Goal: Task Accomplishment & Management: Use online tool/utility

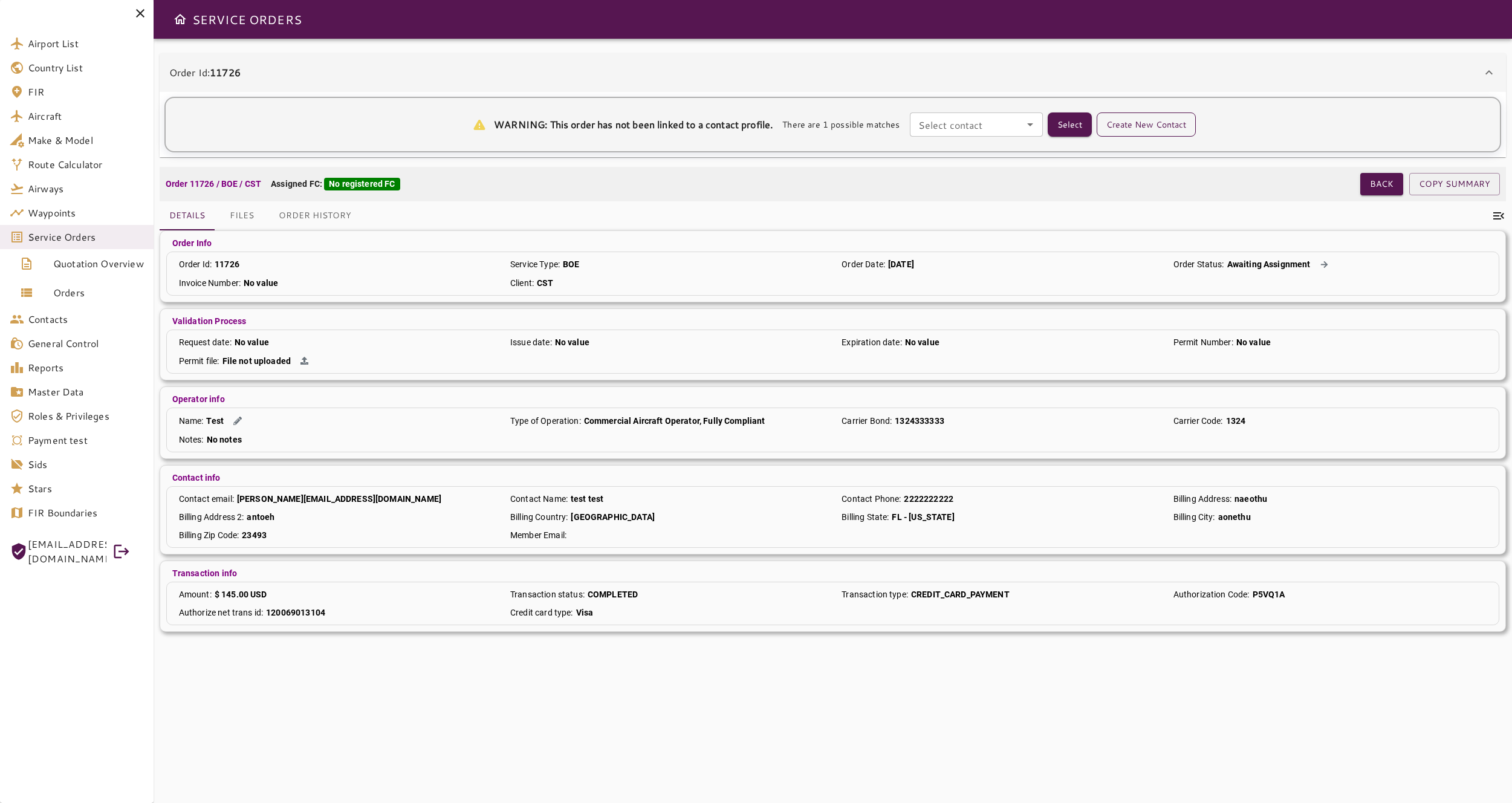
click at [1137, 124] on button "Create New Contact" at bounding box center [1146, 124] width 99 height 24
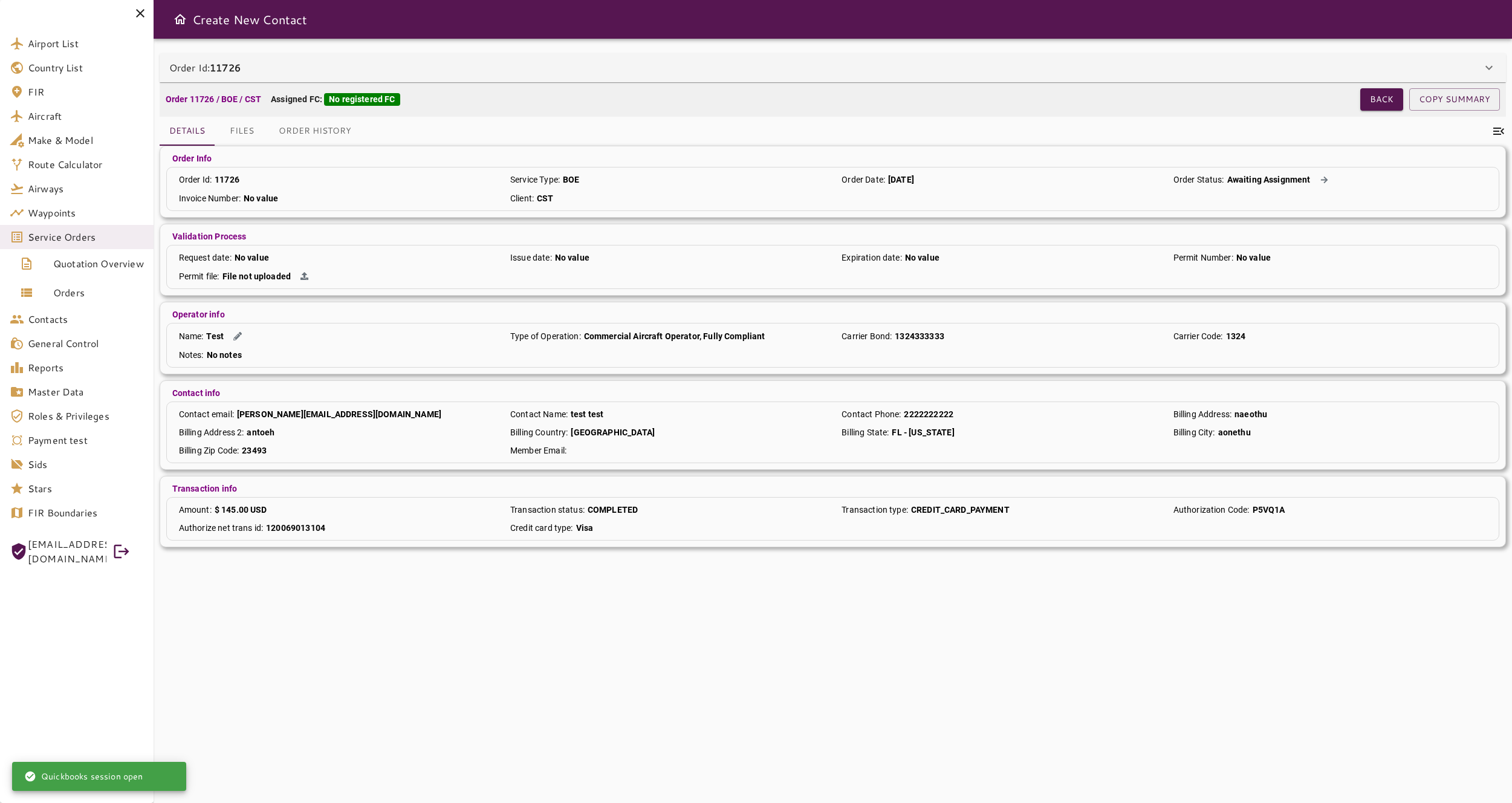
click at [681, 58] on div "Order Id: 11726" at bounding box center [832, 67] width 1346 height 29
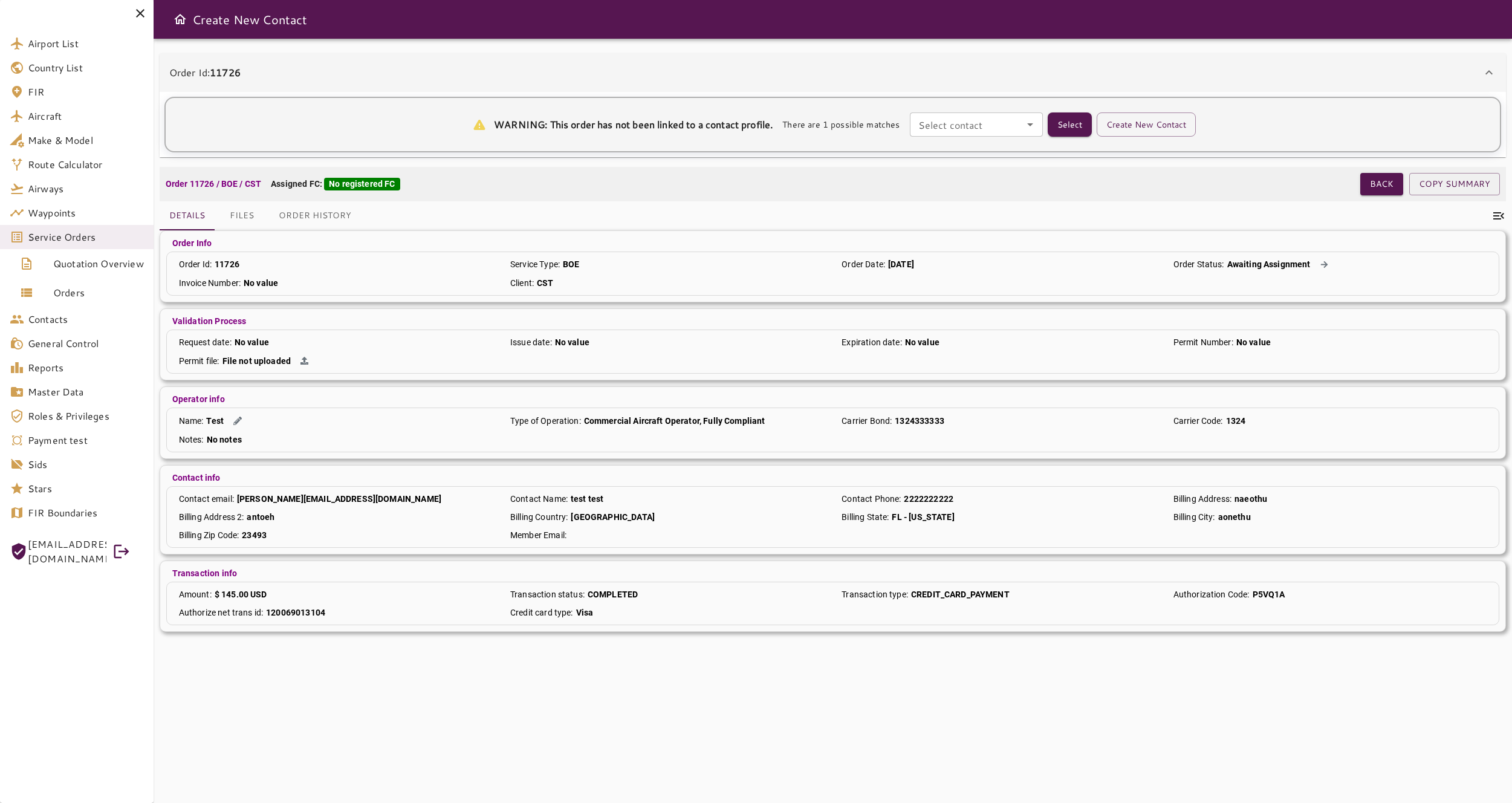
click at [1036, 131] on icon "Open" at bounding box center [1030, 124] width 15 height 15
click at [996, 149] on li "Aaron Osorio -" at bounding box center [979, 153] width 133 height 22
type input "**********"
click at [1068, 124] on button "Select" at bounding box center [1069, 124] width 44 height 24
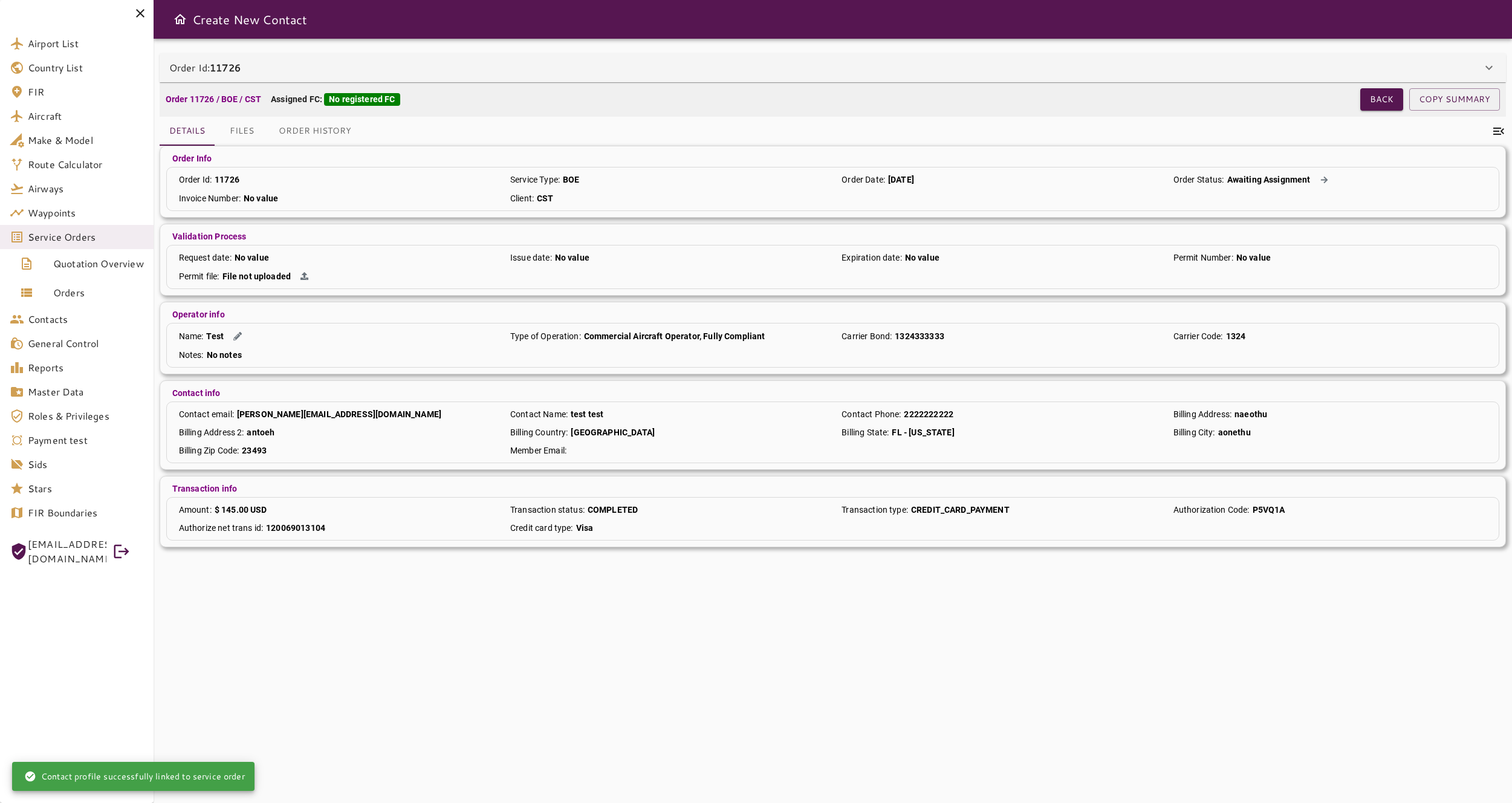
click at [913, 74] on div "Order Id: 11726" at bounding box center [825, 68] width 1312 height 15
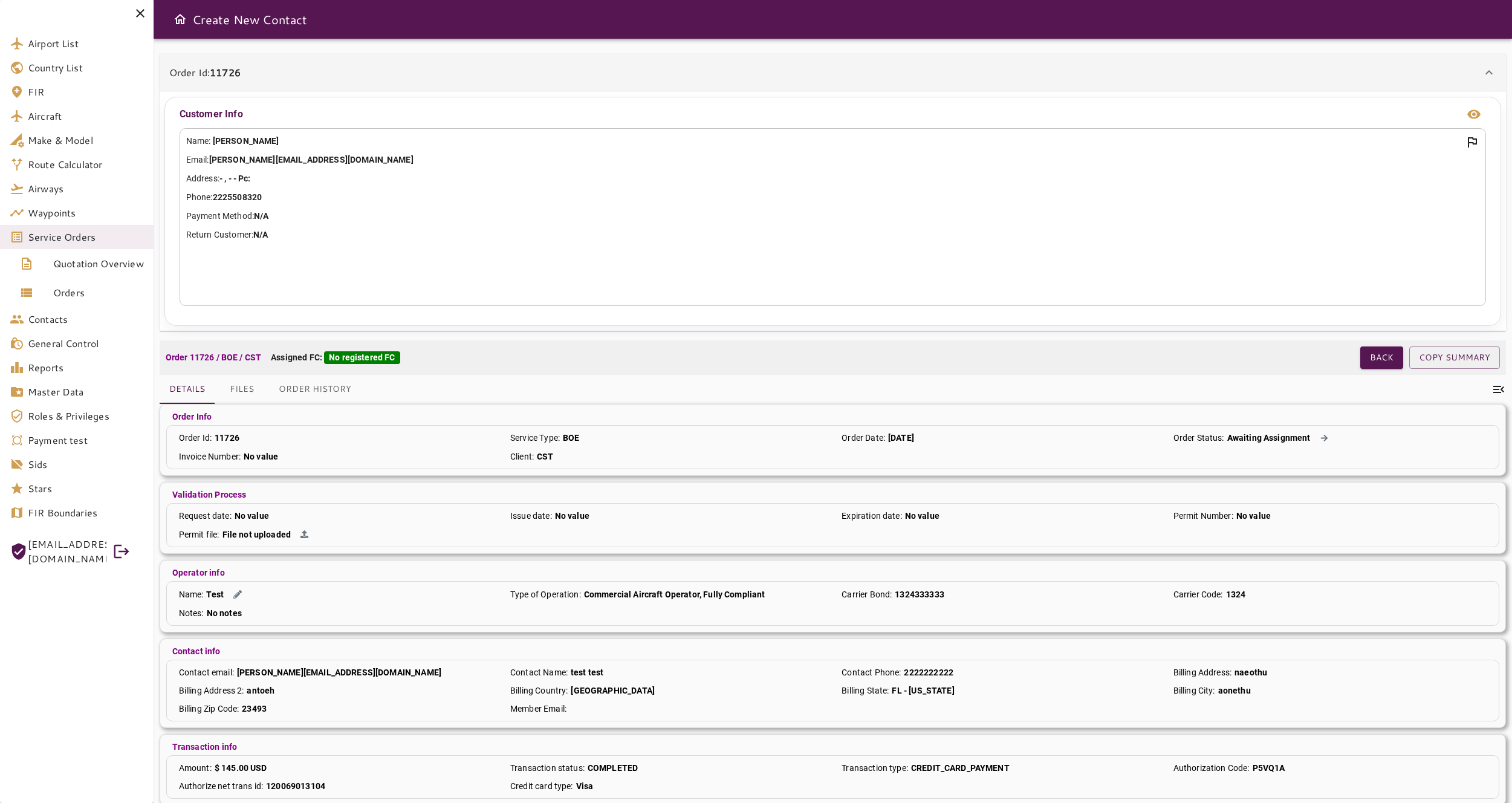
drag, startPoint x: 1175, startPoint y: 228, endPoint x: 1366, endPoint y: 151, distance: 205.9
click at [1150, 227] on div "Name: Aaron Osorio Email: aaron@quepar-solutions.com Address: - , - - Pc: Phone…" at bounding box center [832, 217] width 1306 height 177
